Goal: Transaction & Acquisition: Register for event/course

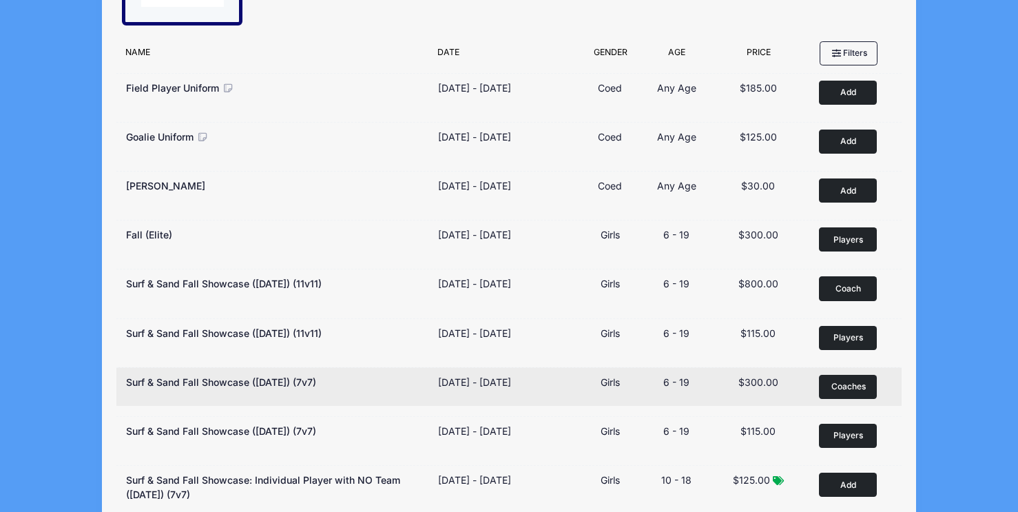
scroll to position [124, 0]
click at [837, 384] on span "Coaches" at bounding box center [849, 386] width 34 height 12
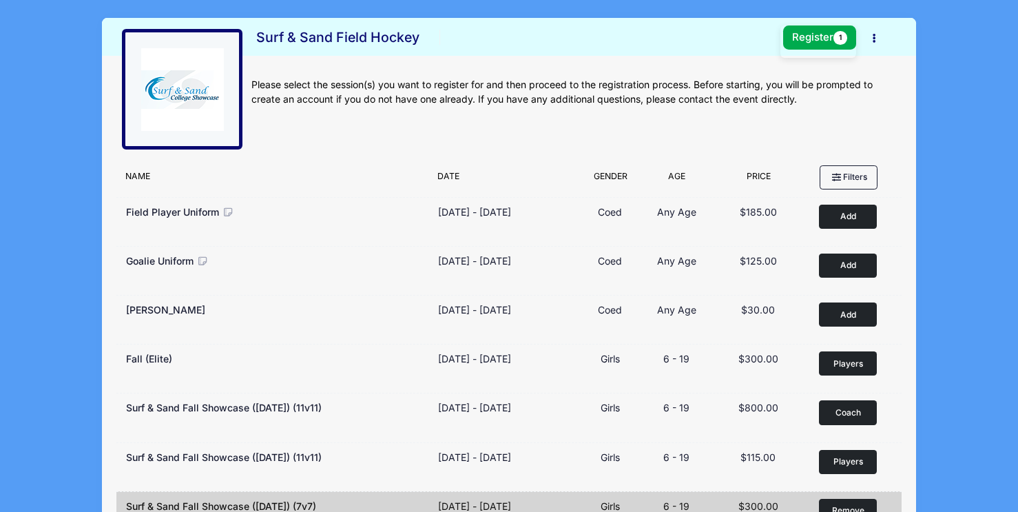
scroll to position [0, 0]
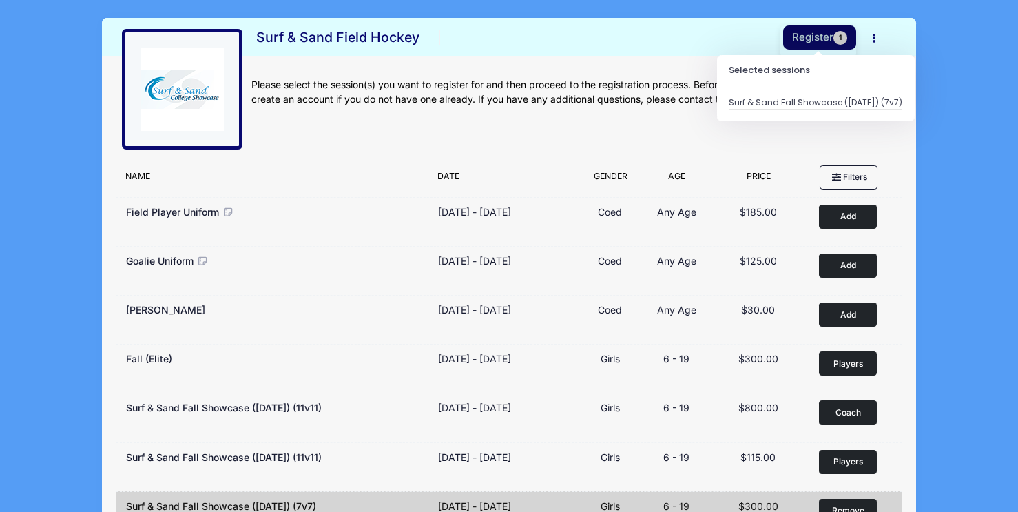
click at [817, 37] on button "Register 1" at bounding box center [819, 37] width 73 height 24
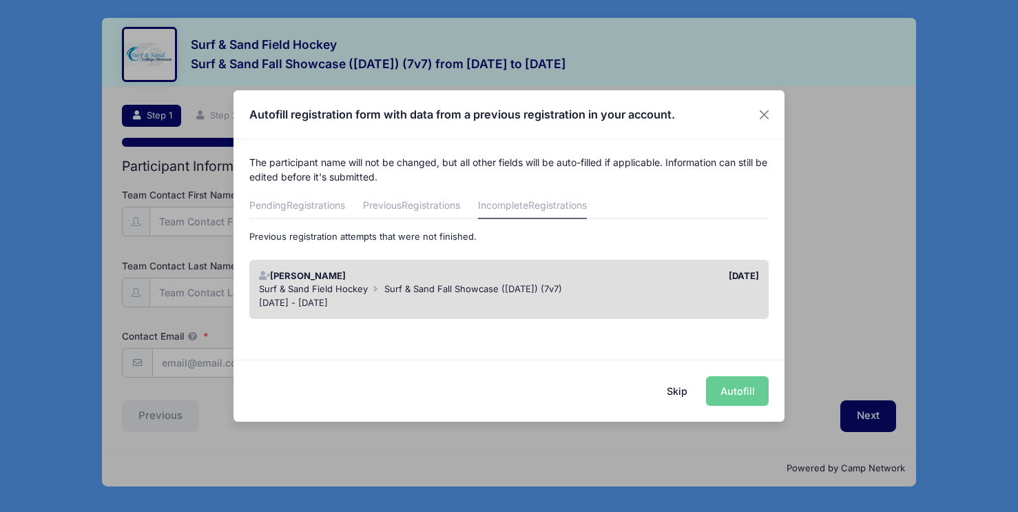
click at [502, 280] on div "[PERSON_NAME]" at bounding box center [380, 276] width 257 height 14
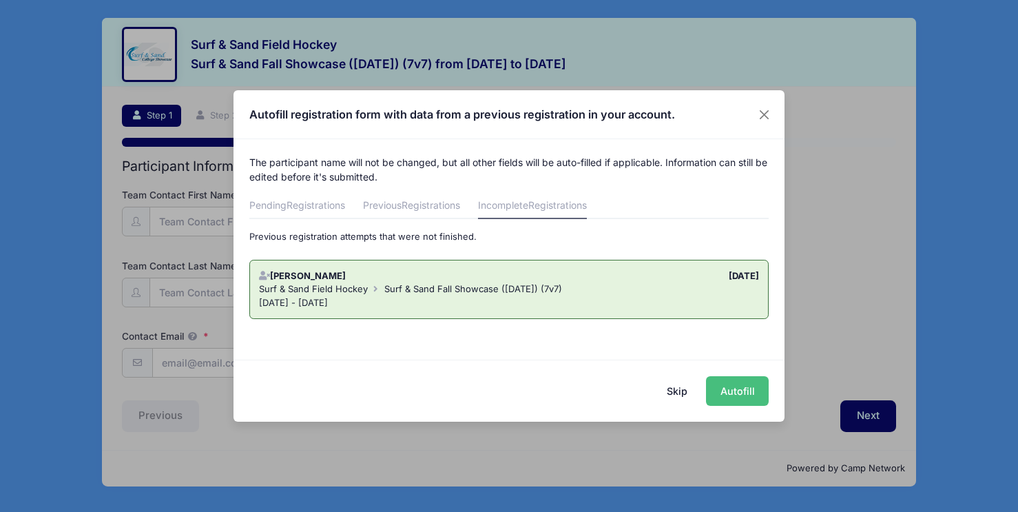
click at [737, 394] on button "Autofill" at bounding box center [737, 391] width 63 height 30
type input "[PERSON_NAME][EMAIL_ADDRESS][DOMAIN_NAME]"
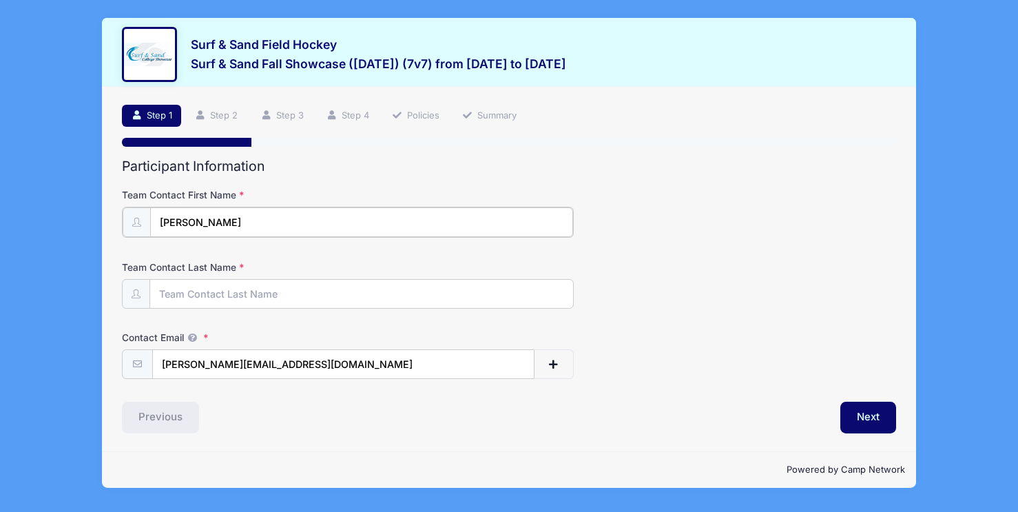
type input "[PERSON_NAME]"
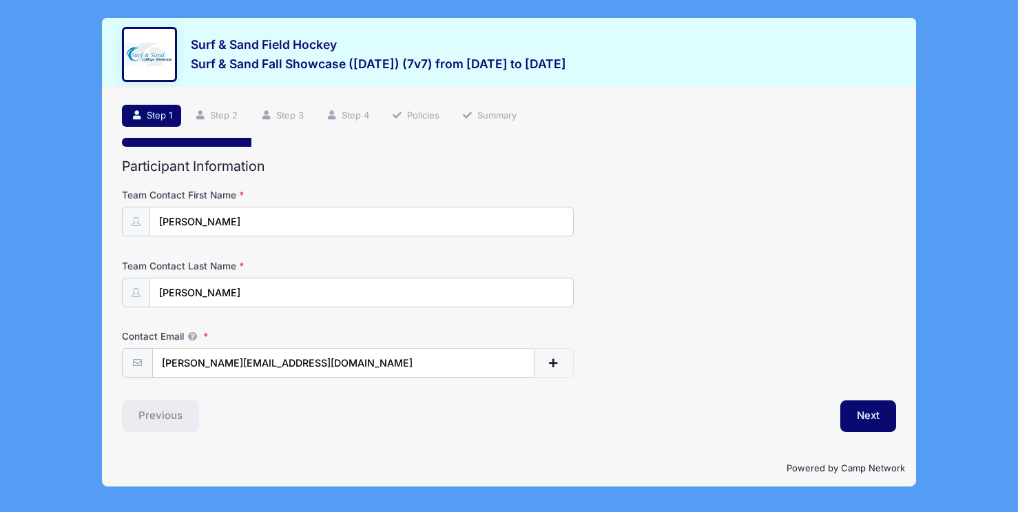
click at [728, 415] on div "Next" at bounding box center [705, 416] width 393 height 32
click at [861, 414] on button "Next" at bounding box center [869, 416] width 56 height 32
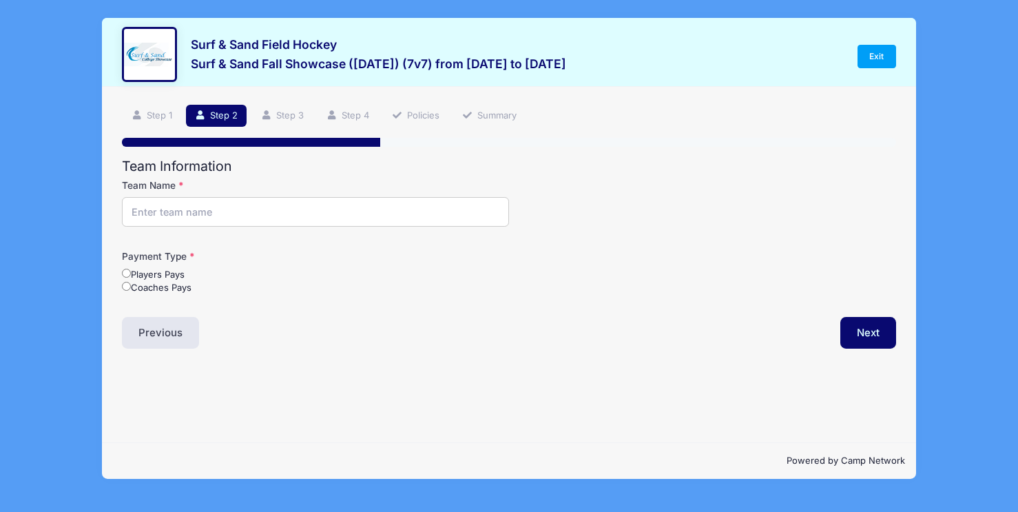
click at [145, 211] on input "Team Name" at bounding box center [315, 212] width 387 height 30
type input "Raiders FH U14"
click at [125, 285] on input "Coaches Pays" at bounding box center [126, 286] width 9 height 9
radio input "true"
click at [879, 329] on button "Next" at bounding box center [869, 333] width 56 height 32
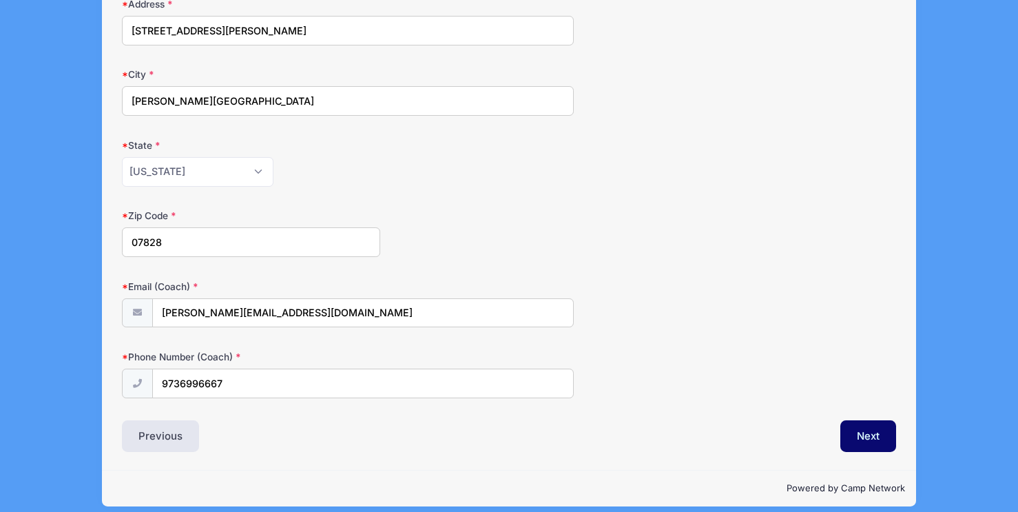
scroll to position [775, 0]
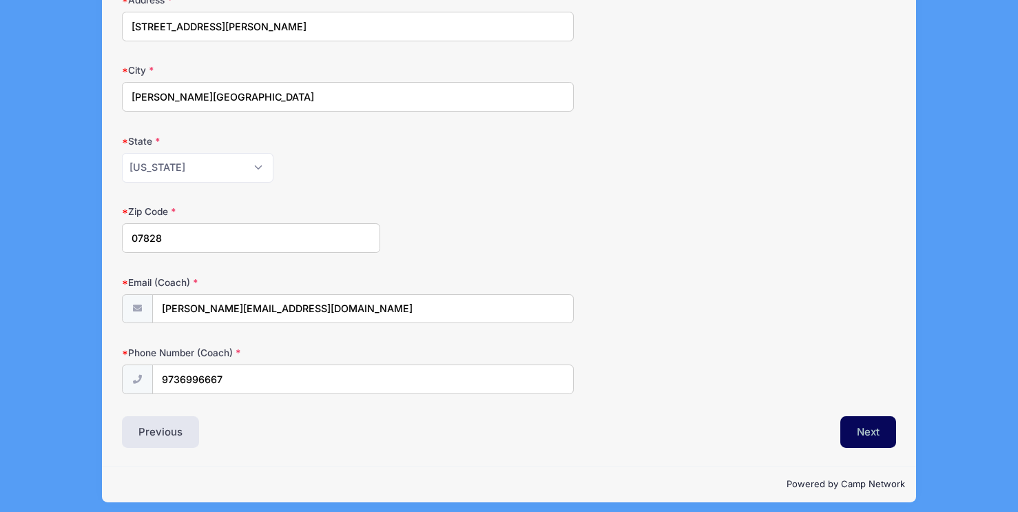
click at [861, 423] on button "Next" at bounding box center [869, 432] width 56 height 32
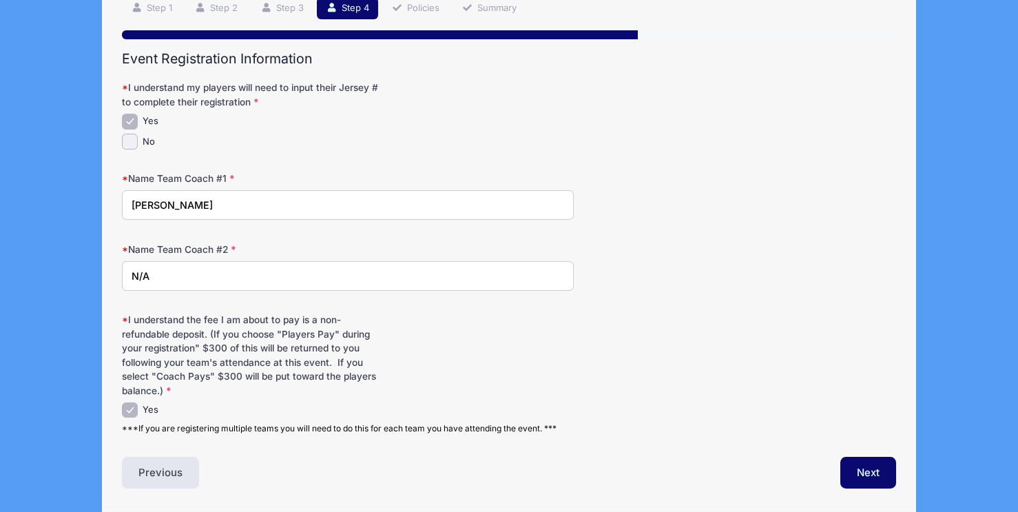
scroll to position [130, 0]
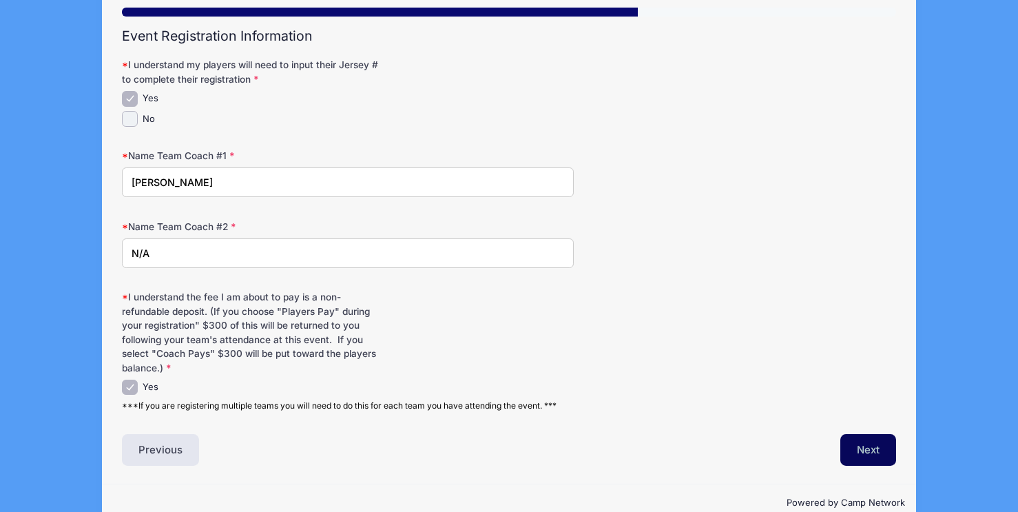
click at [848, 438] on button "Next" at bounding box center [869, 450] width 56 height 32
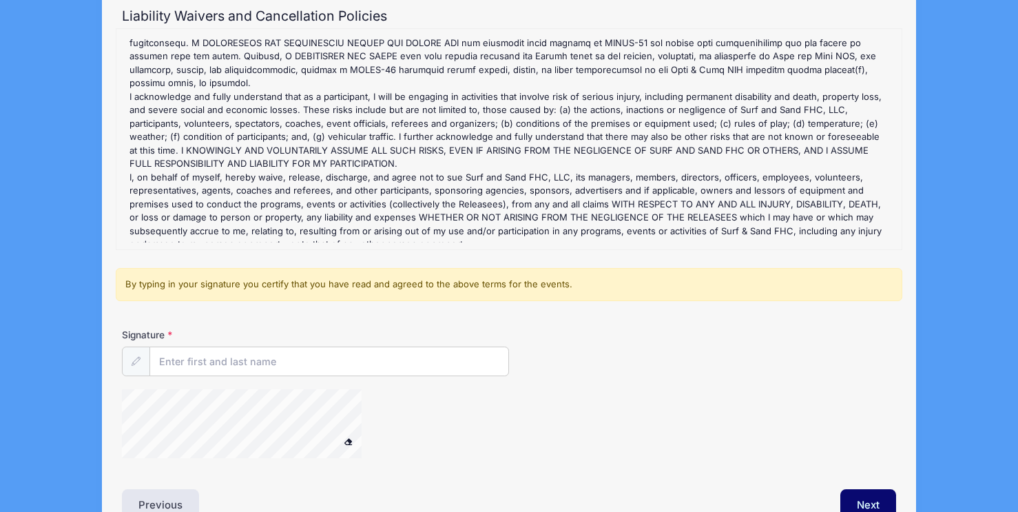
scroll to position [167, 0]
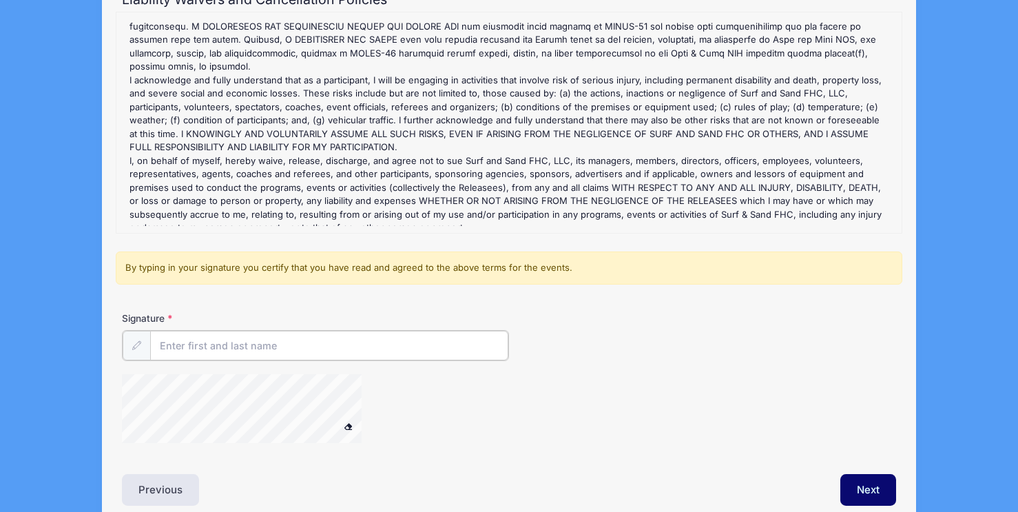
click at [176, 344] on input "Signature" at bounding box center [329, 346] width 358 height 30
type input "Leslie DeSimone"
click at [864, 482] on button "Next" at bounding box center [869, 489] width 56 height 32
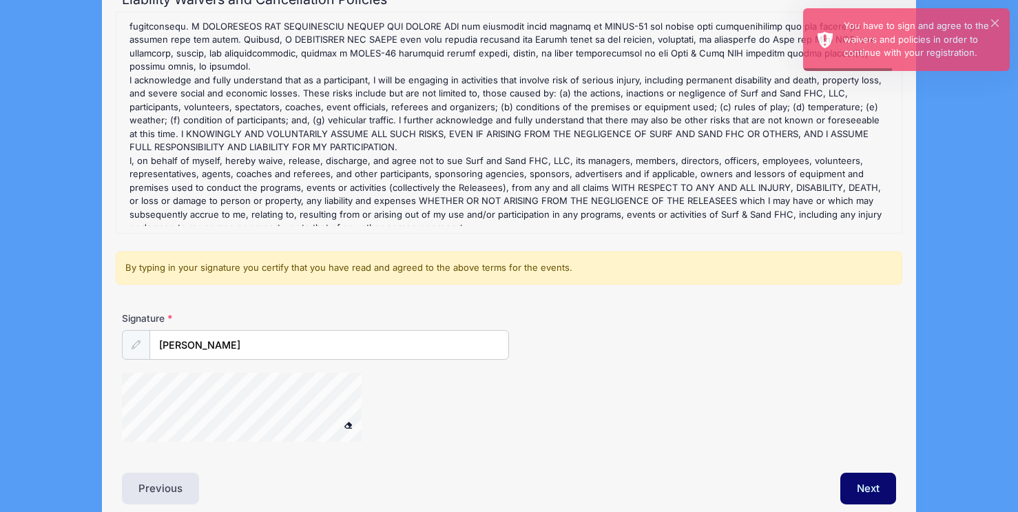
click at [350, 424] on span at bounding box center [348, 425] width 10 height 8
click at [139, 340] on icon at bounding box center [136, 344] width 9 height 9
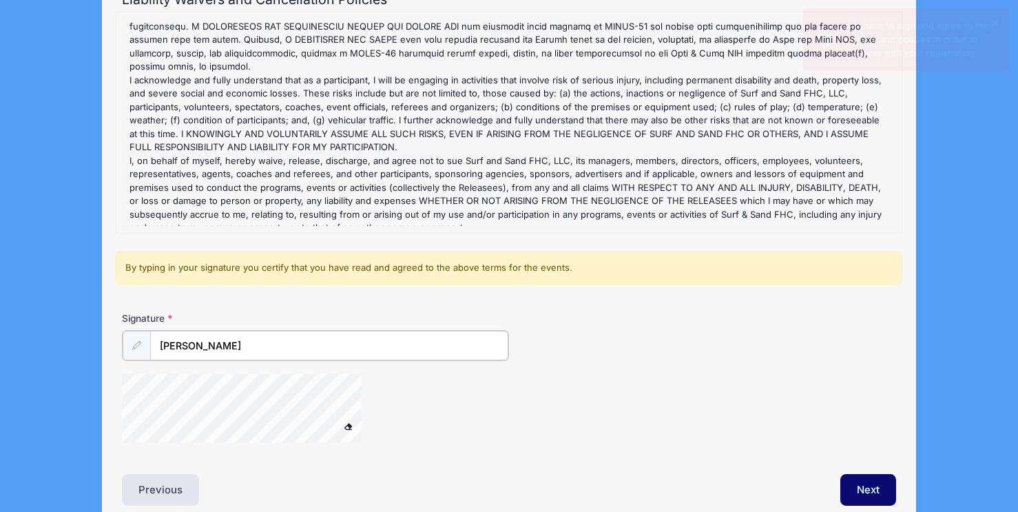
click at [246, 342] on input "Leslie DeSimone" at bounding box center [329, 346] width 358 height 30
click at [134, 342] on icon at bounding box center [136, 344] width 9 height 9
click at [860, 484] on button "Next" at bounding box center [869, 489] width 56 height 32
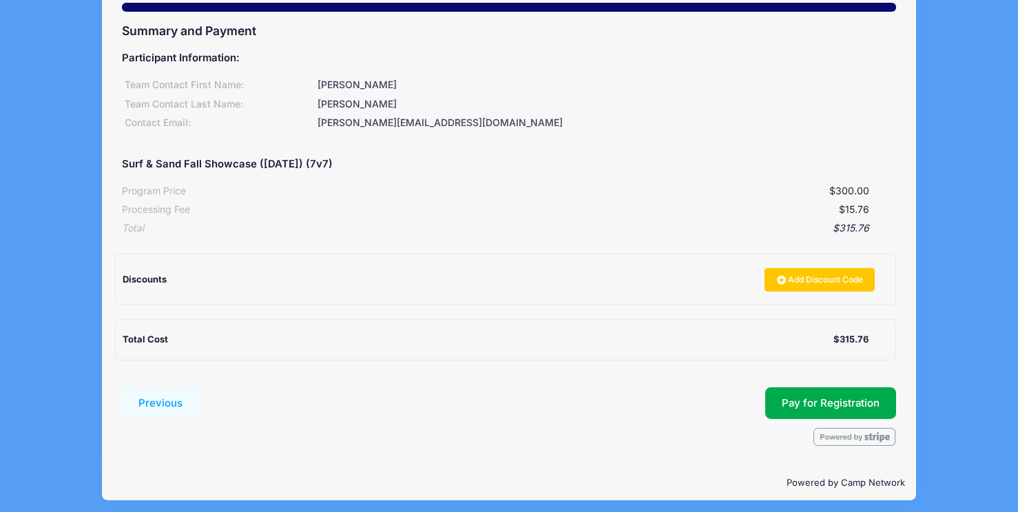
scroll to position [134, 0]
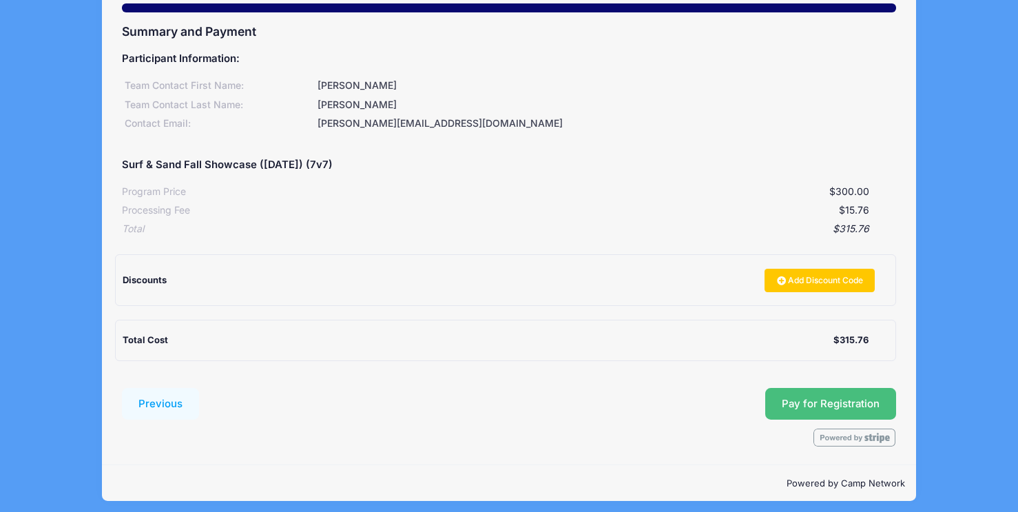
click at [803, 402] on button "Pay for Registration" at bounding box center [831, 404] width 131 height 32
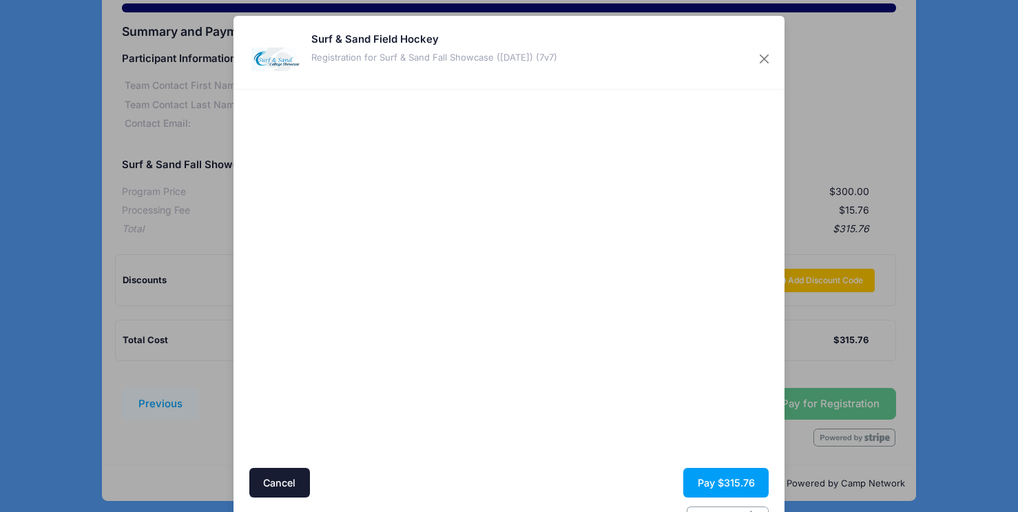
click at [560, 378] on div at bounding box center [643, 278] width 254 height 365
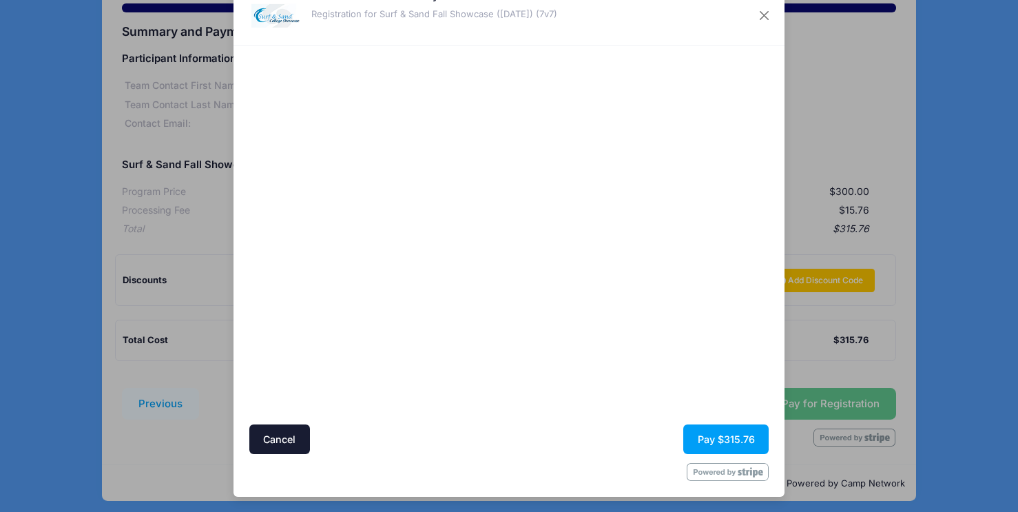
scroll to position [43, 0]
click at [725, 441] on button "Pay $315.76" at bounding box center [726, 439] width 85 height 30
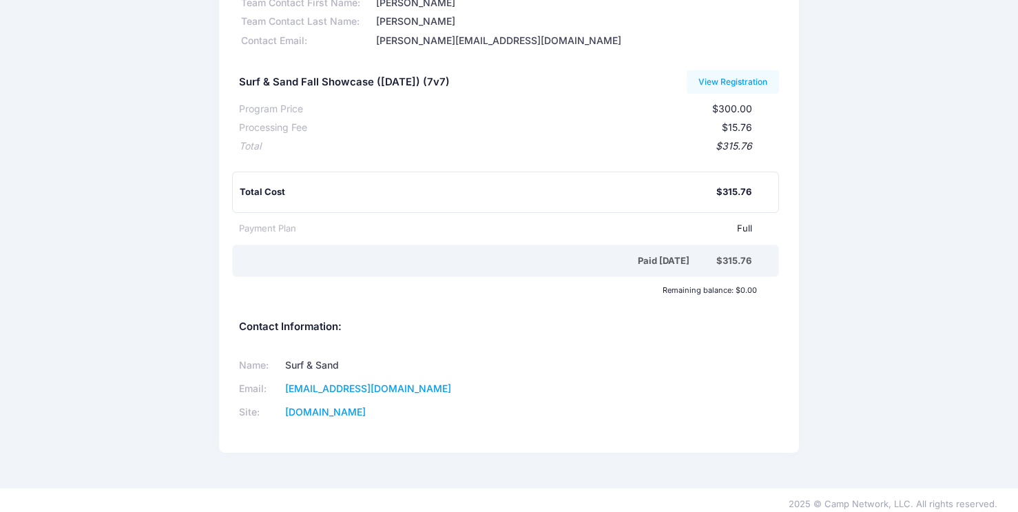
scroll to position [277, 0]
click at [716, 80] on link "View Registration" at bounding box center [733, 83] width 93 height 23
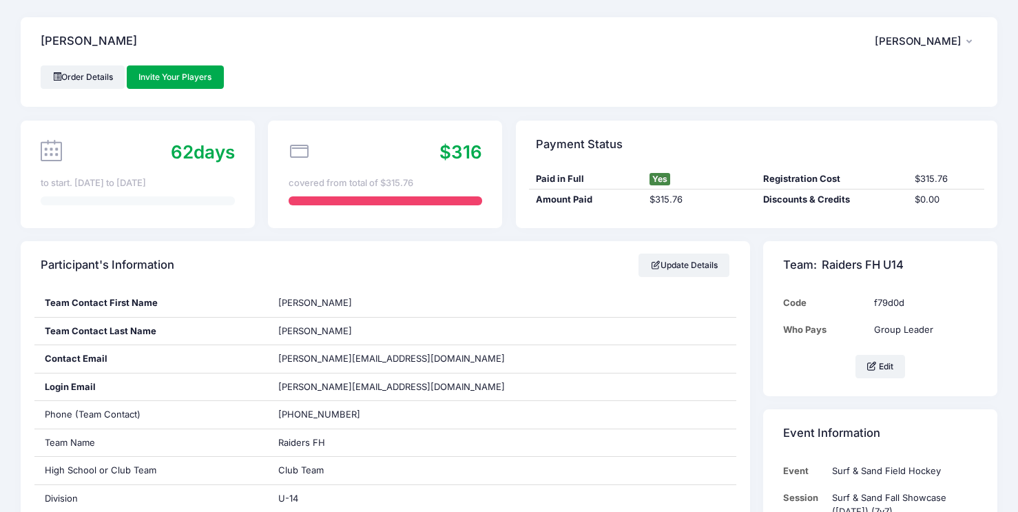
click at [916, 39] on span "[PERSON_NAME]" at bounding box center [918, 41] width 87 height 12
click at [676, 62] on div "[PERSON_NAME] [PERSON_NAME] My Account Logout" at bounding box center [509, 41] width 977 height 48
